Goal: Register for event/course

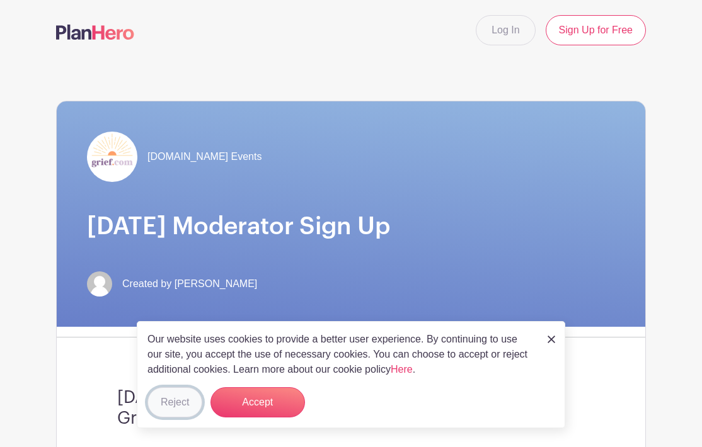
click at [170, 401] on button "Reject" at bounding box center [174, 403] width 55 height 30
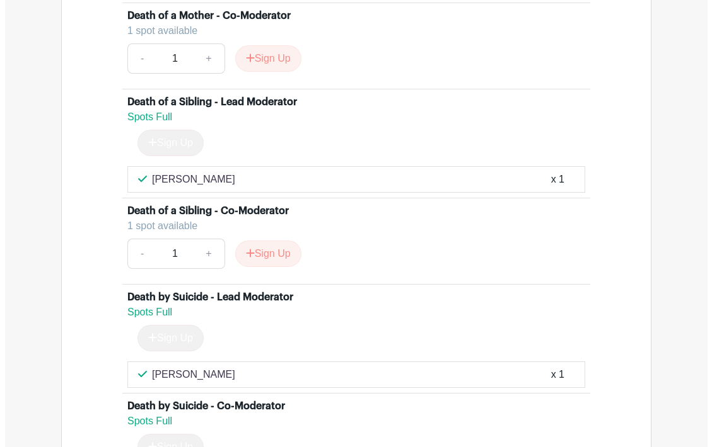
scroll to position [3466, 0]
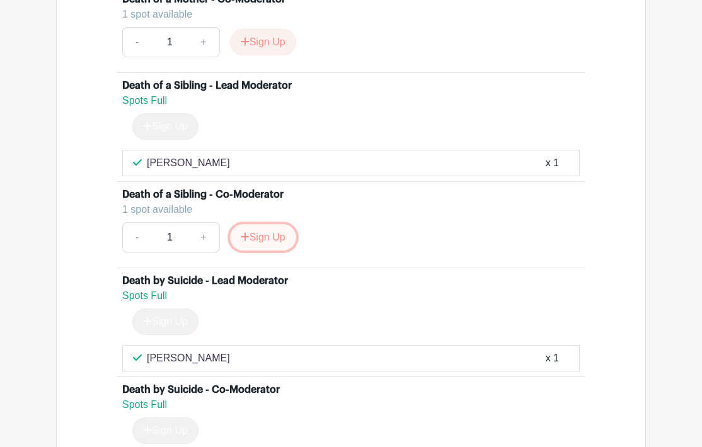
click at [267, 251] on button "Sign Up" at bounding box center [263, 237] width 66 height 26
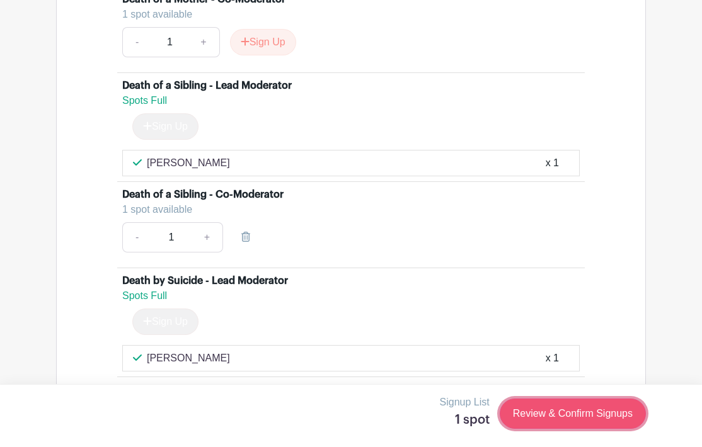
click at [572, 416] on link "Review & Confirm Signups" at bounding box center [573, 414] width 146 height 30
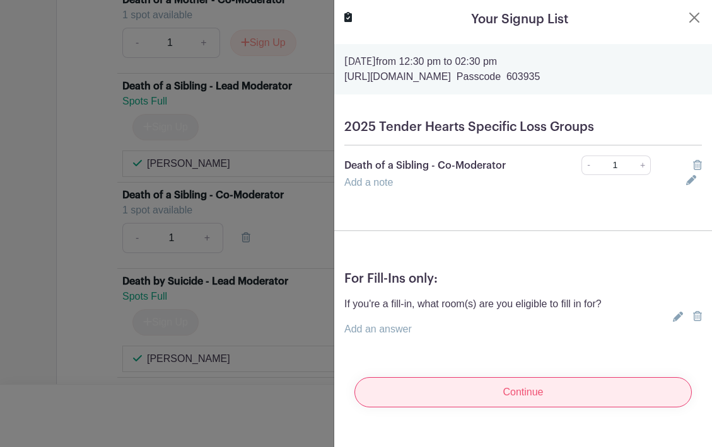
click at [522, 400] on input "Continue" at bounding box center [522, 392] width 337 height 30
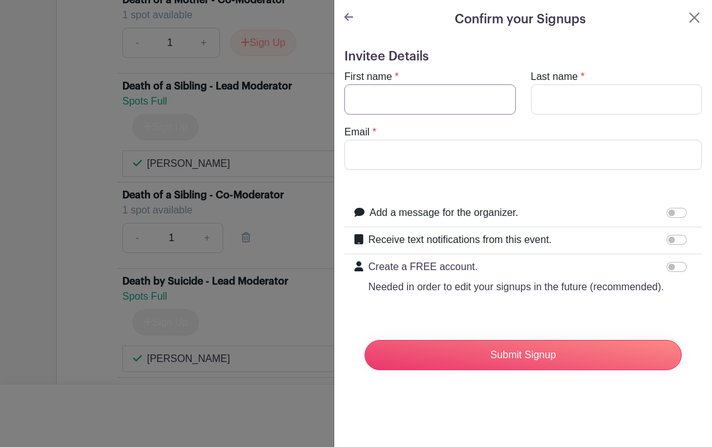
click at [422, 87] on input "First name" at bounding box center [429, 99] width 171 height 30
type input "[PERSON_NAME]"
type input "Kawkeka"
type input "[EMAIL_ADDRESS][DOMAIN_NAME]"
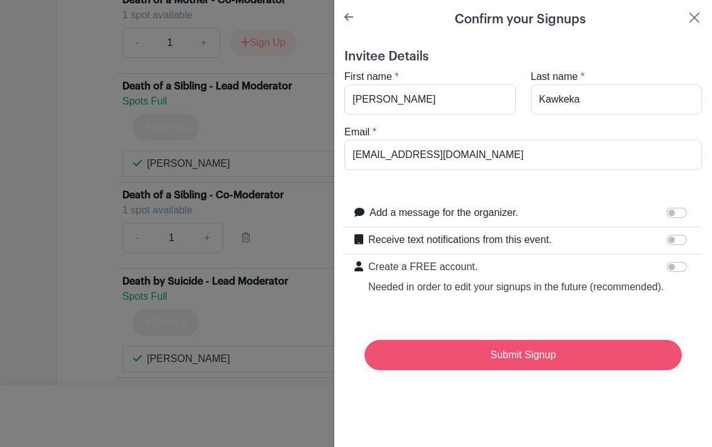
click at [558, 369] on input "Submit Signup" at bounding box center [522, 355] width 317 height 30
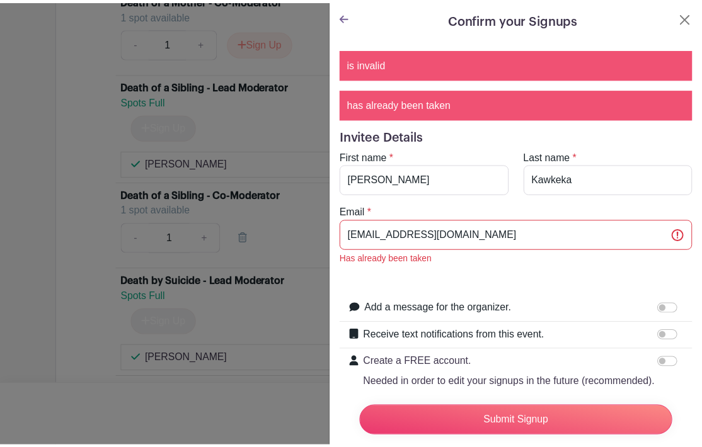
scroll to position [0, 0]
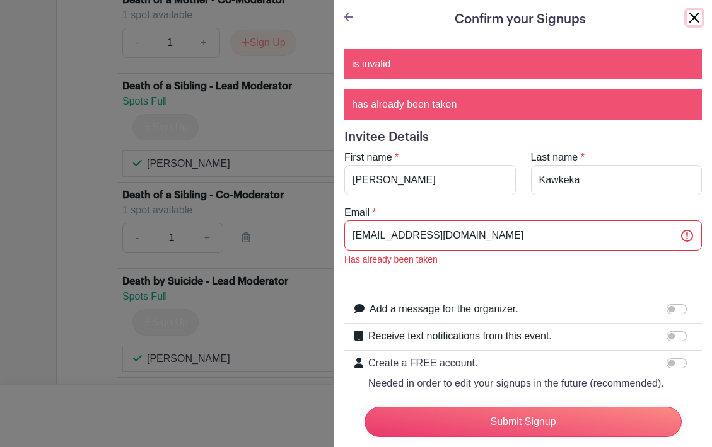
click at [686, 18] on button "Close" at bounding box center [693, 17] width 15 height 15
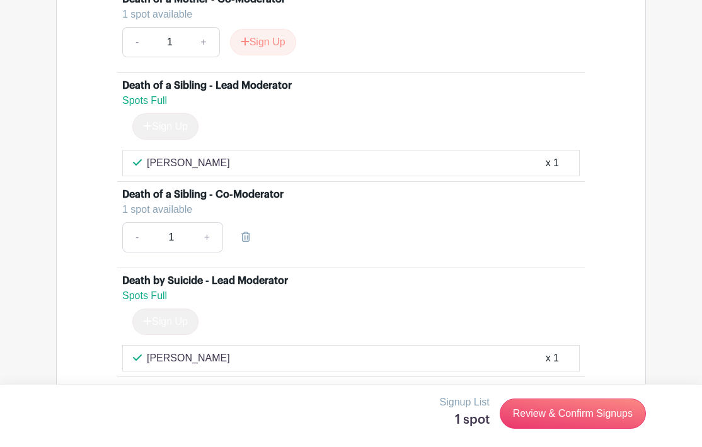
click at [166, 217] on div "1 spot available" at bounding box center [345, 209] width 447 height 15
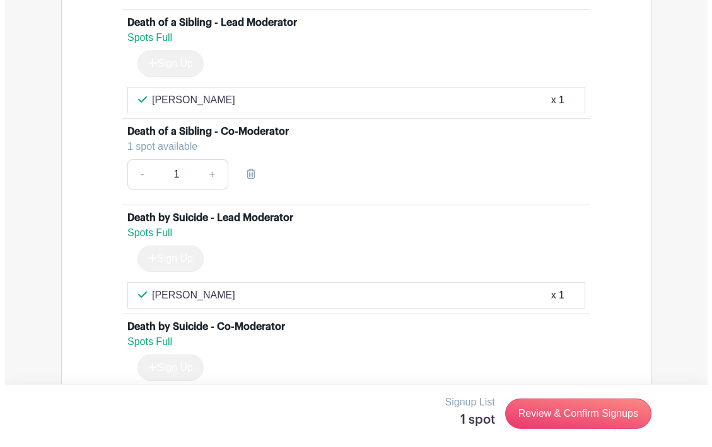
scroll to position [3466, 0]
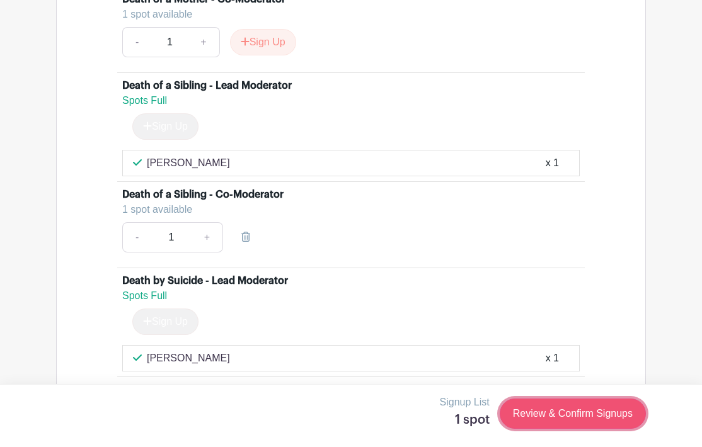
click at [580, 412] on link "Review & Confirm Signups" at bounding box center [573, 414] width 146 height 30
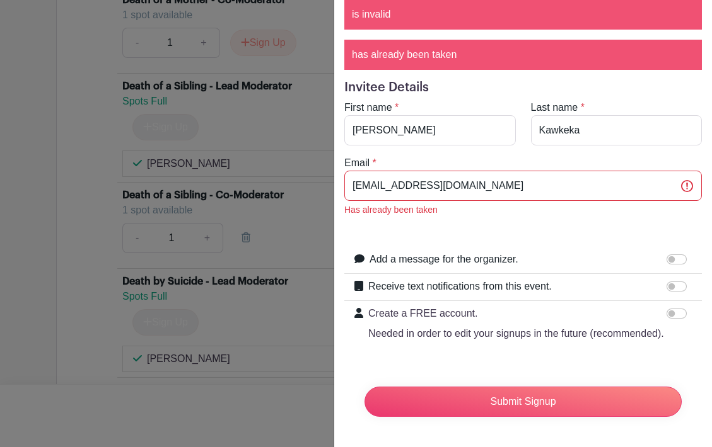
scroll to position [74, 0]
click at [671, 309] on input "Create a FREE account. Needed in order to edit your signups in the future (reco…" at bounding box center [676, 314] width 20 height 10
checkbox input "true"
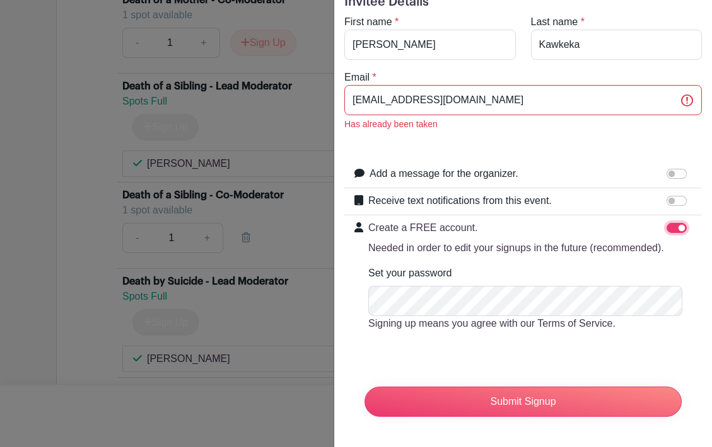
scroll to position [160, 0]
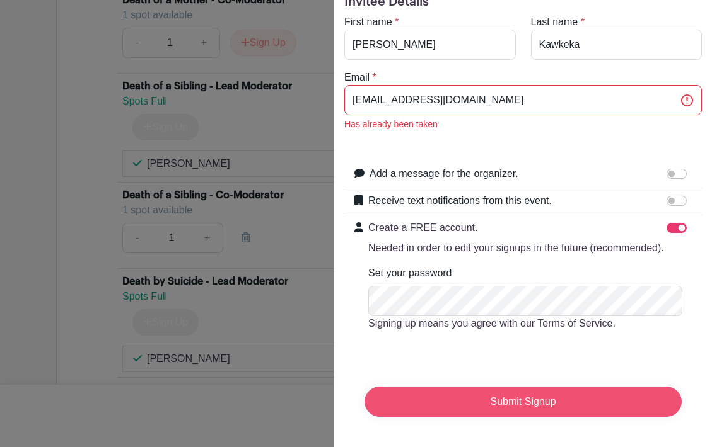
click at [561, 391] on input "Submit Signup" at bounding box center [522, 402] width 317 height 30
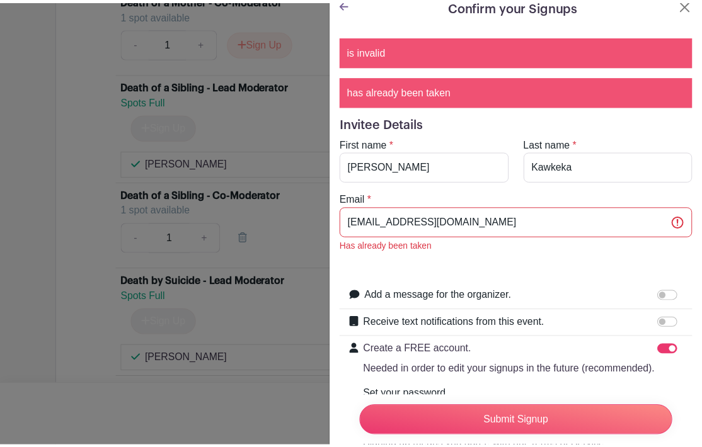
scroll to position [0, 0]
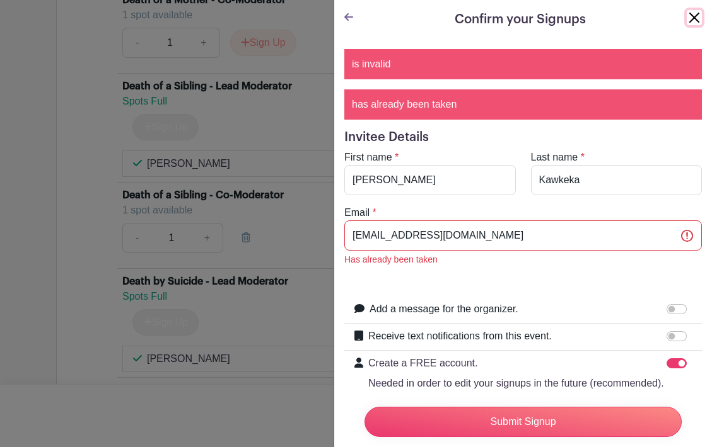
click at [686, 15] on button "Close" at bounding box center [693, 17] width 15 height 15
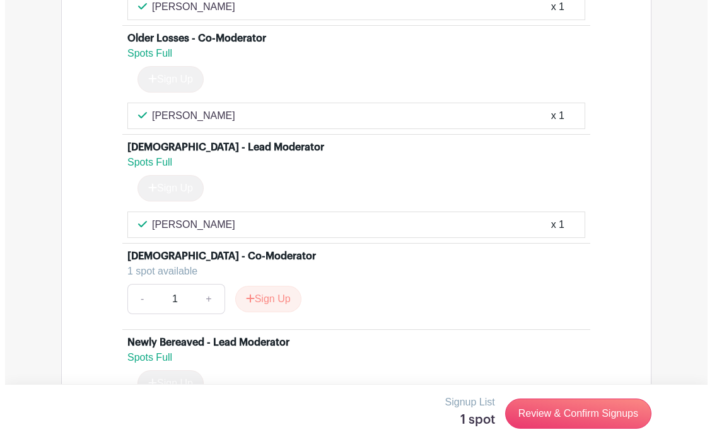
scroll to position [5294, 0]
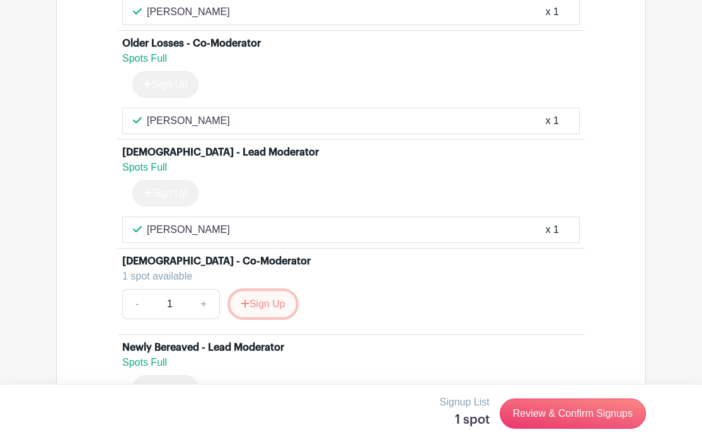
click at [276, 318] on button "Sign Up" at bounding box center [263, 304] width 66 height 26
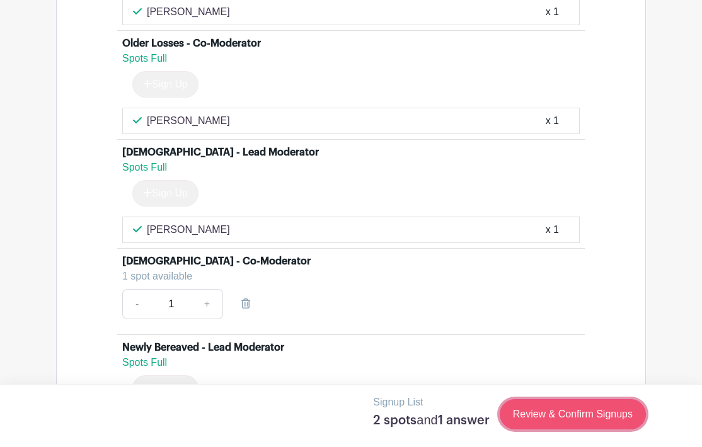
click at [588, 412] on link "Review & Confirm Signups" at bounding box center [573, 415] width 146 height 30
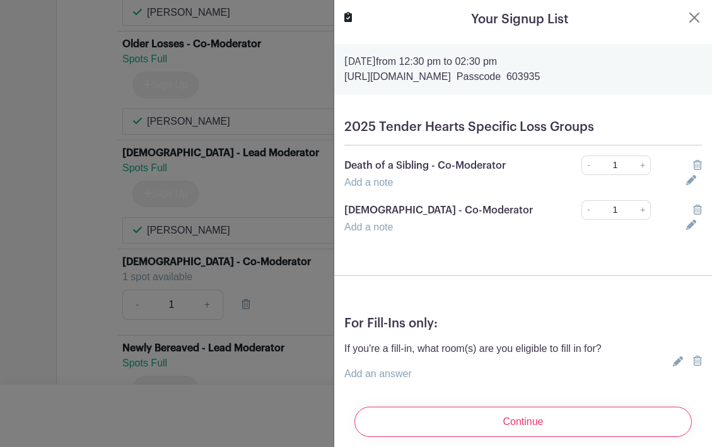
click at [693, 162] on icon at bounding box center [697, 165] width 9 height 10
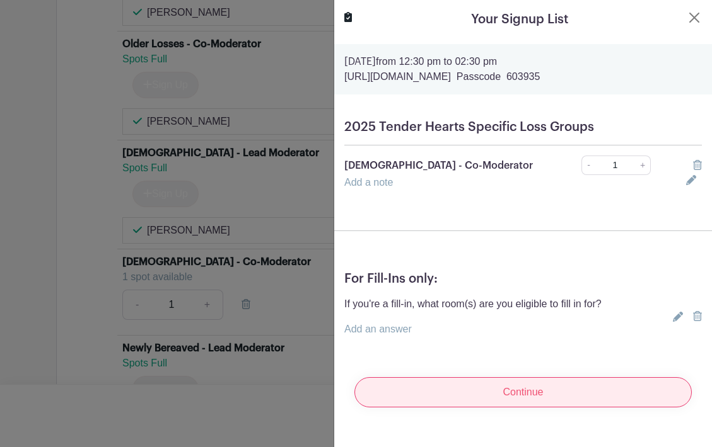
click at [526, 392] on input "Continue" at bounding box center [522, 392] width 337 height 30
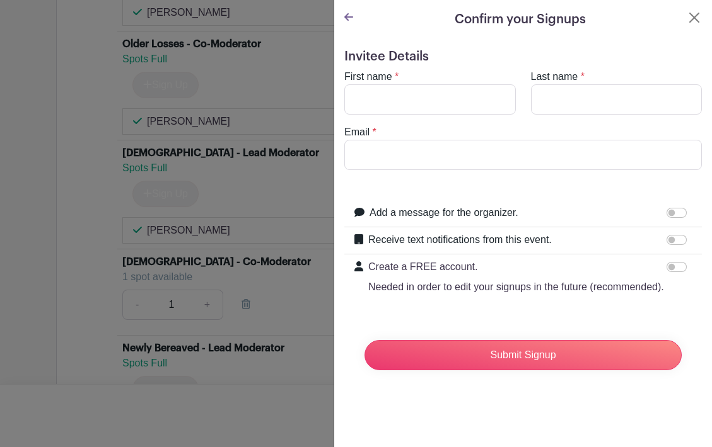
type input "[EMAIL_ADDRESS][DOMAIN_NAME]"
click at [398, 97] on input "First name" at bounding box center [429, 99] width 171 height 30
type input "[PERSON_NAME]"
type input "Kawkeka"
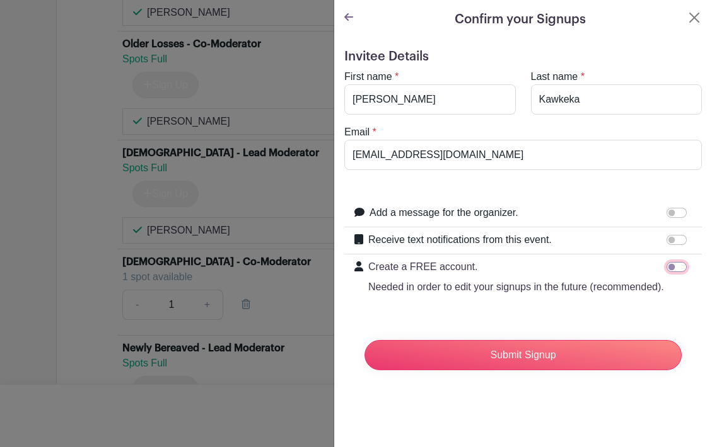
click at [666, 268] on input "Create a FREE account. Needed in order to edit your signups in the future (reco…" at bounding box center [676, 267] width 20 height 10
checkbox input "true"
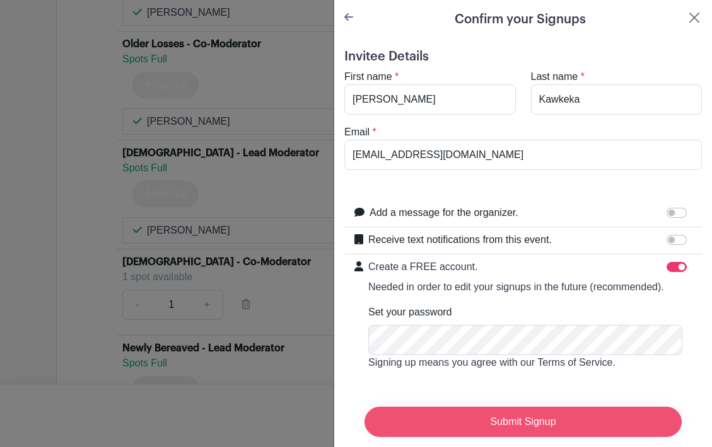
click at [510, 416] on input "Submit Signup" at bounding box center [522, 422] width 317 height 30
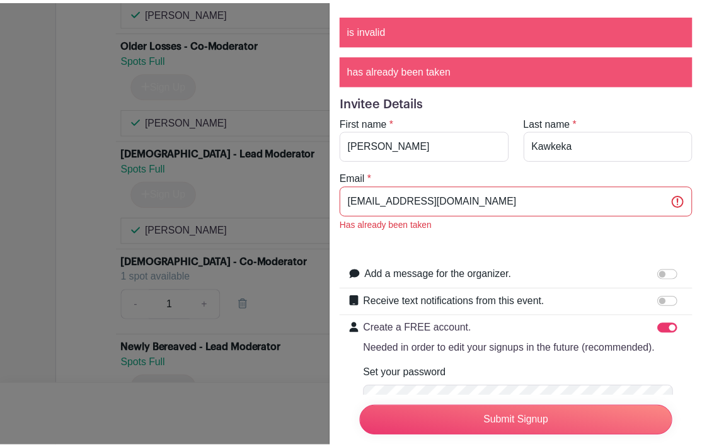
scroll to position [0, 0]
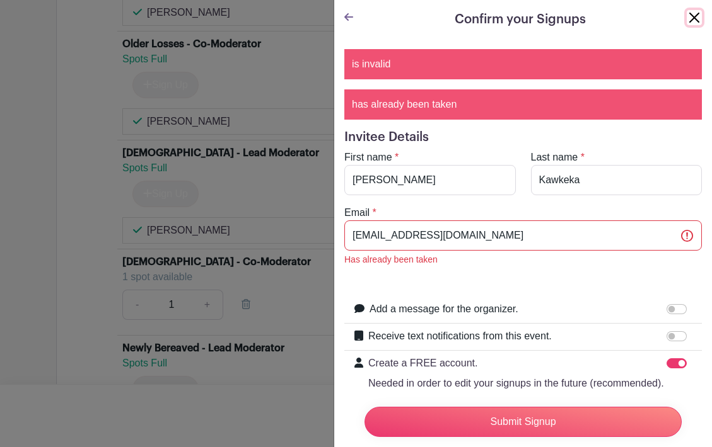
click at [687, 14] on button "Close" at bounding box center [693, 17] width 15 height 15
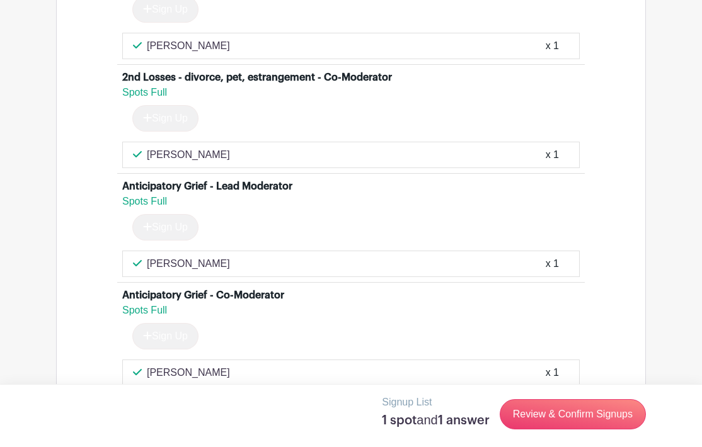
scroll to position [4601, 0]
